Goal: Check status: Check status

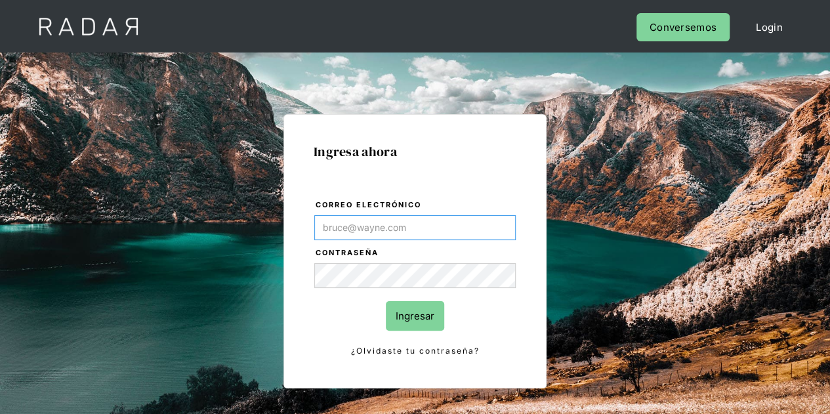
type input "[PERSON_NAME][EMAIL_ADDRESS][DOMAIN_NAME]"
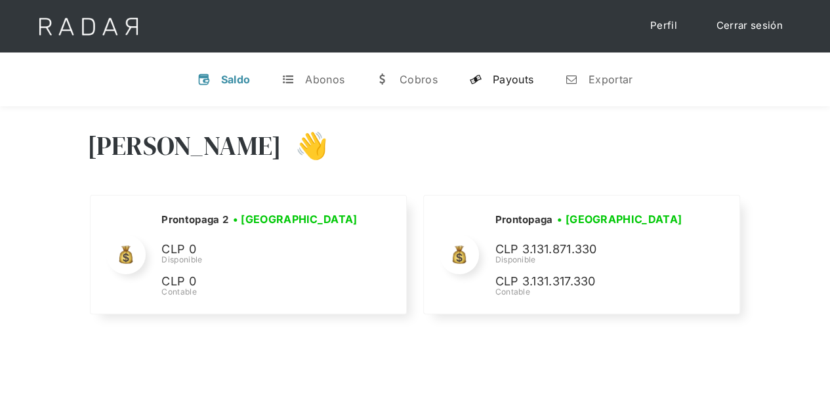
click at [513, 77] on div "Payouts" at bounding box center [512, 79] width 41 height 13
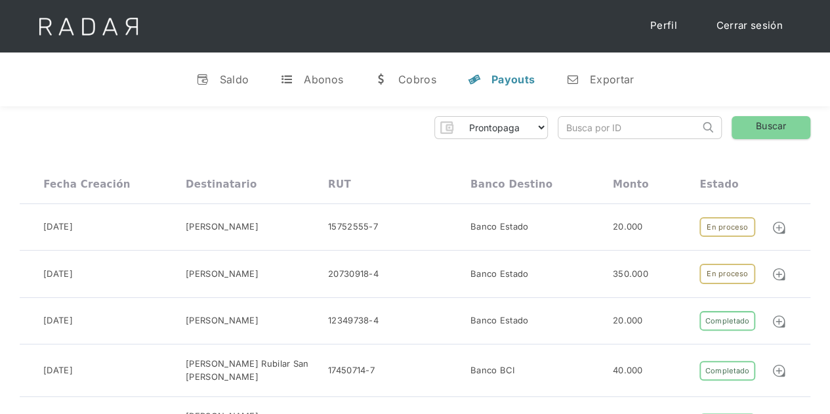
click at [607, 135] on input "search" at bounding box center [628, 128] width 141 height 22
paste input "b9ead7c1-c6b2-4183-8535-df4d95153632"
click at [750, 125] on link "Buscar" at bounding box center [770, 127] width 79 height 23
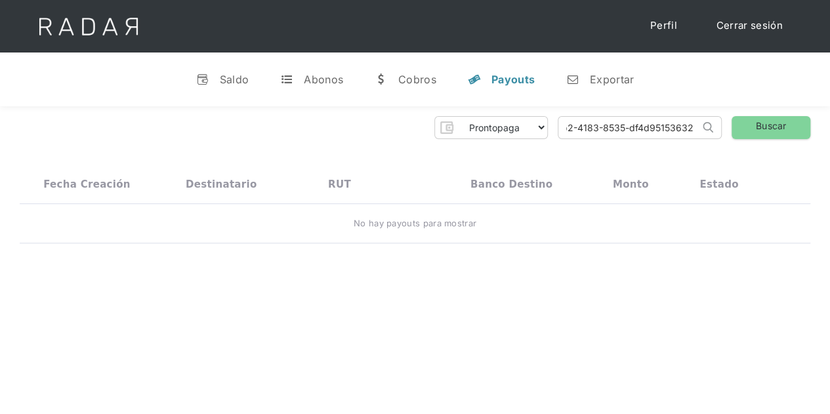
drag, startPoint x: 562, startPoint y: 127, endPoint x: 720, endPoint y: 134, distance: 158.2
click at [720, 134] on form "b9ead7c1-c6b2-4183-8535-df4d95153632 Search" at bounding box center [639, 127] width 164 height 23
paste input "search"
click at [755, 127] on link "Buscar" at bounding box center [770, 127] width 79 height 23
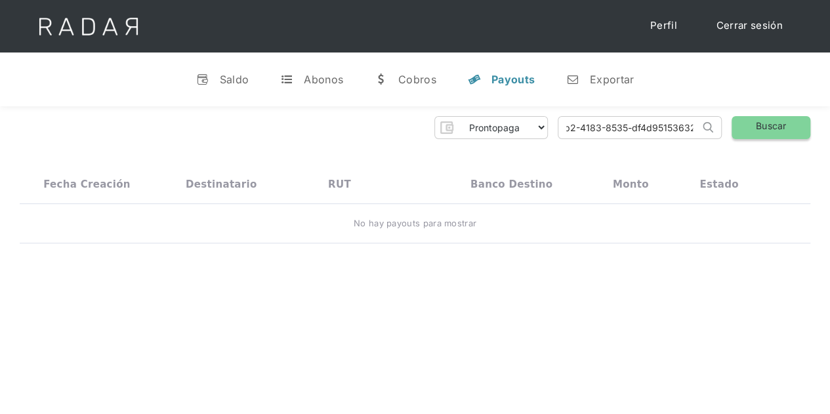
scroll to position [0, 0]
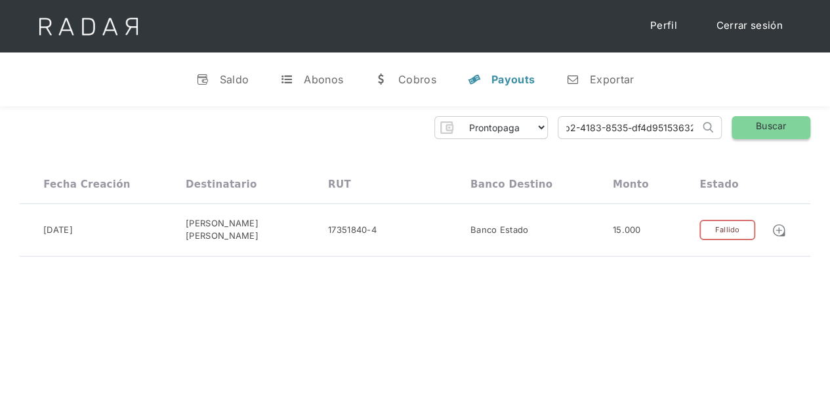
drag, startPoint x: 561, startPoint y: 120, endPoint x: 749, endPoint y: 128, distance: 187.7
click at [749, 128] on div "Prontopaga Prontopaga 2 Thank you! Your submission has been received! Oops! Som…" at bounding box center [415, 127] width 790 height 23
paste input "c901d997-daa3-4153-aaf2-26fbae71bc7a"
type input "c901d997-daa3-4153-aaf2-26fbae71bc7a"
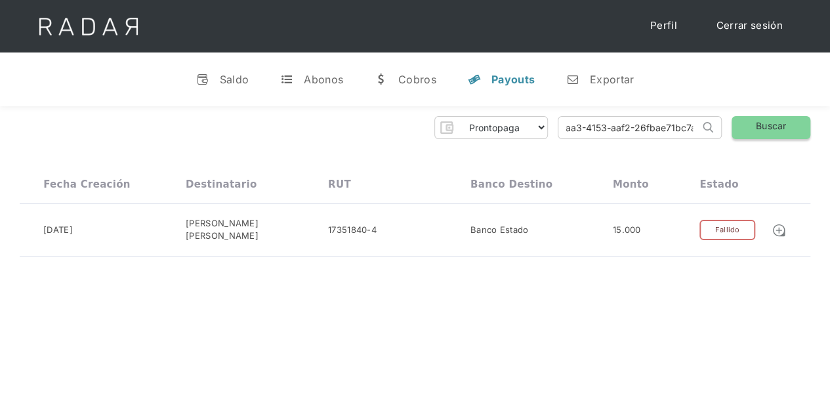
click at [779, 126] on link "Buscar" at bounding box center [770, 127] width 79 height 23
click at [779, 227] on img at bounding box center [778, 230] width 14 height 14
click at [236, 76] on div "Saldo" at bounding box center [235, 79] width 30 height 13
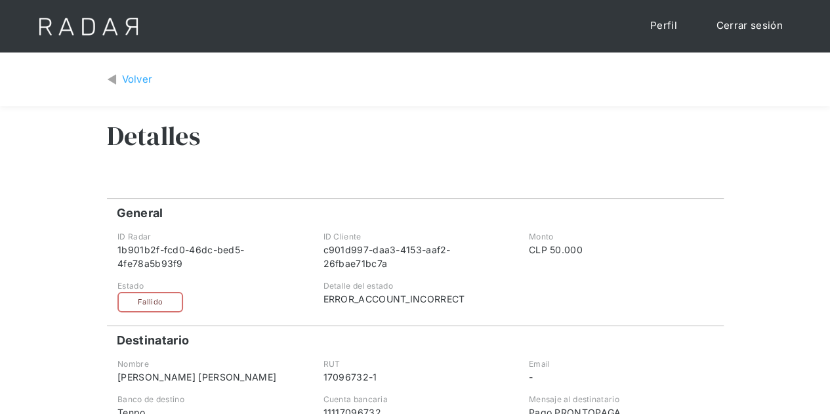
click at [117, 79] on link "Volver" at bounding box center [130, 79] width 46 height 15
